Goal: Task Accomplishment & Management: Use online tool/utility

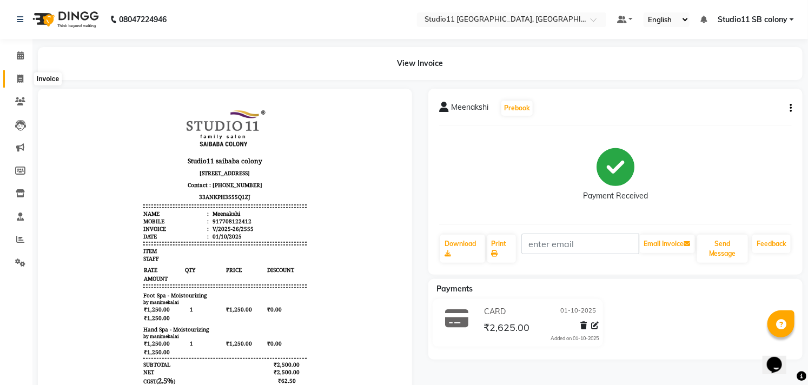
click at [23, 75] on icon at bounding box center [20, 79] width 6 height 8
select select "service"
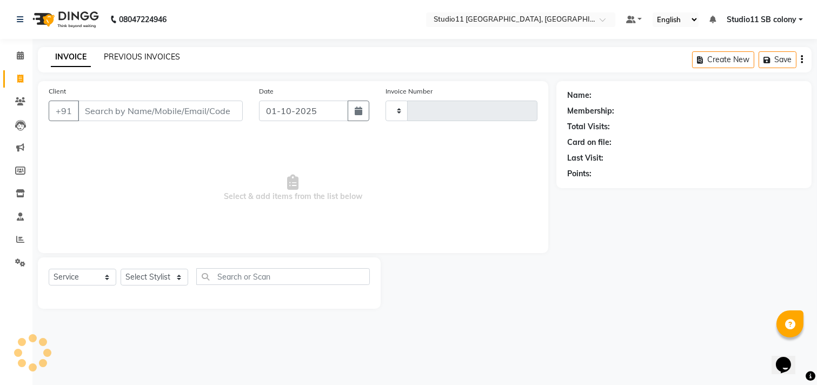
type input "2556"
select select "7717"
click at [116, 55] on link "PREVIOUS INVOICES" at bounding box center [142, 57] width 76 height 10
